Goal: Transaction & Acquisition: Purchase product/service

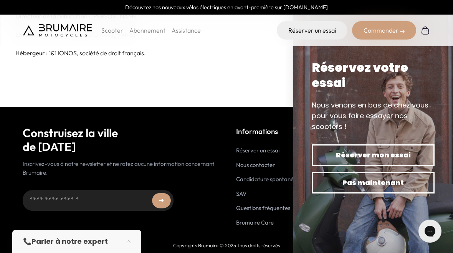
click at [403, 187] on span "Pas maintenant" at bounding box center [373, 182] width 96 height 11
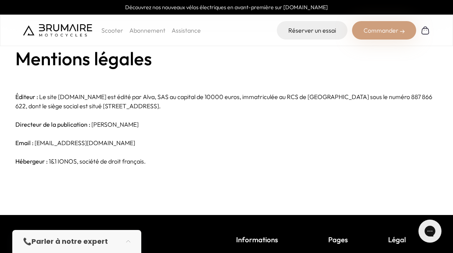
click at [111, 35] on p "Scooter" at bounding box center [112, 30] width 22 height 9
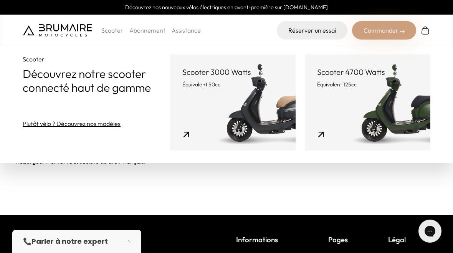
click at [219, 98] on link "Scooter 3000 Watts Équivalent 50cc" at bounding box center [233, 103] width 126 height 96
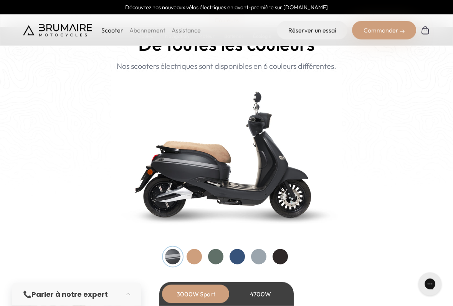
scroll to position [757, 0]
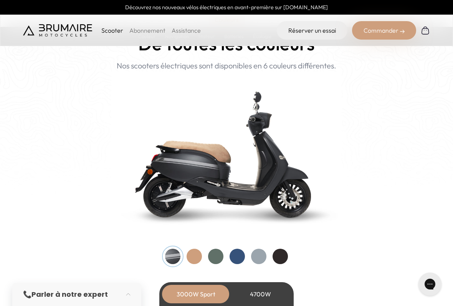
click at [235, 253] on div at bounding box center [237, 255] width 15 height 15
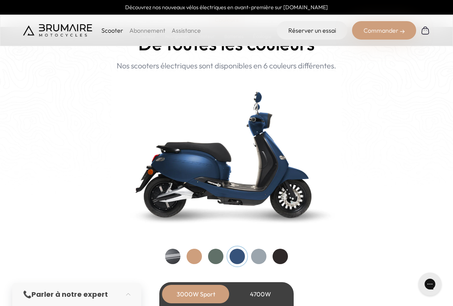
click at [216, 253] on div at bounding box center [215, 255] width 15 height 15
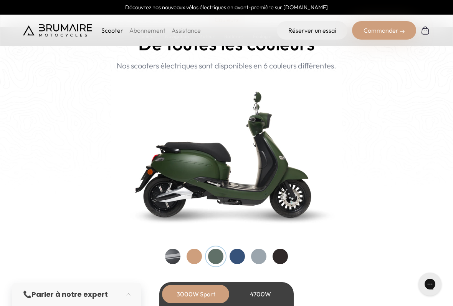
click at [188, 253] on div at bounding box center [194, 255] width 15 height 15
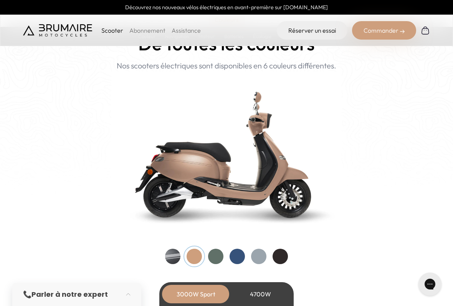
click at [259, 253] on div at bounding box center [258, 255] width 15 height 15
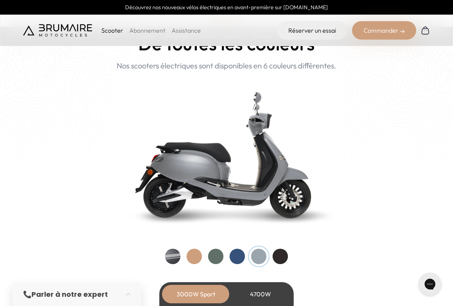
click at [282, 253] on div at bounding box center [280, 255] width 15 height 15
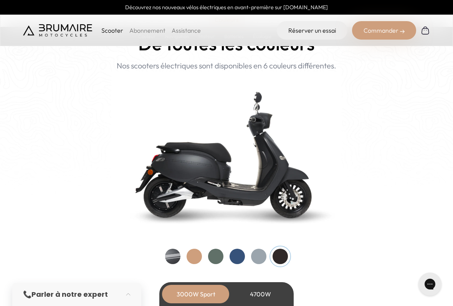
click at [168, 252] on div at bounding box center [172, 255] width 15 height 15
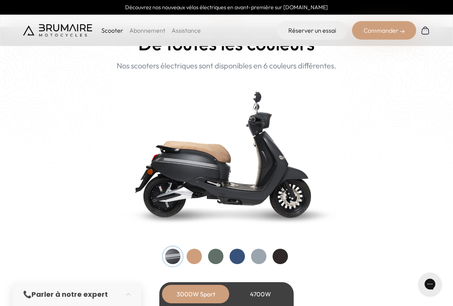
click at [276, 253] on div at bounding box center [280, 255] width 15 height 15
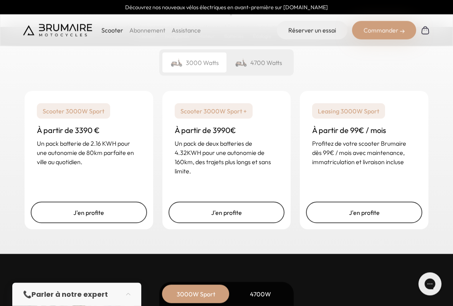
scroll to position [1871, 0]
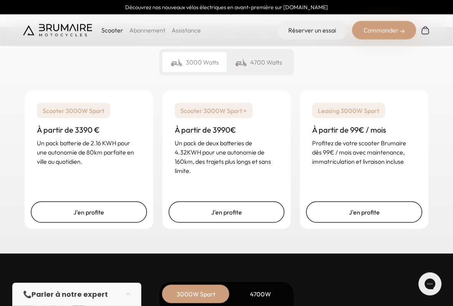
click at [260, 62] on div "4700 Watts" at bounding box center [259, 62] width 64 height 20
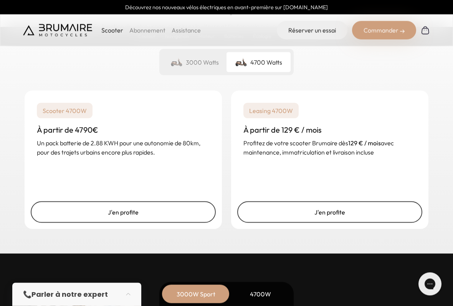
scroll to position [1871, 0]
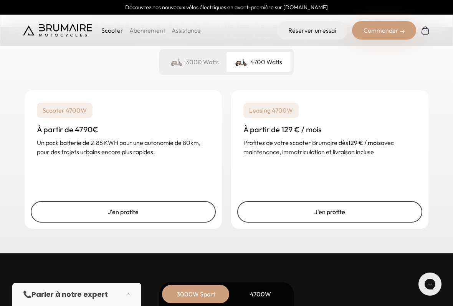
click at [194, 63] on div "3000 Watts" at bounding box center [194, 62] width 64 height 20
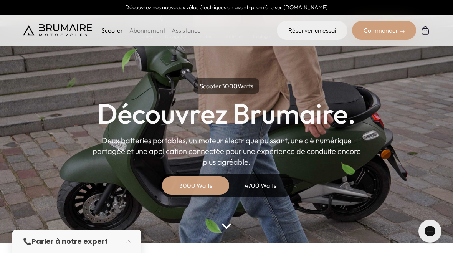
scroll to position [0, 0]
